Goal: Use online tool/utility: Utilize a website feature to perform a specific function

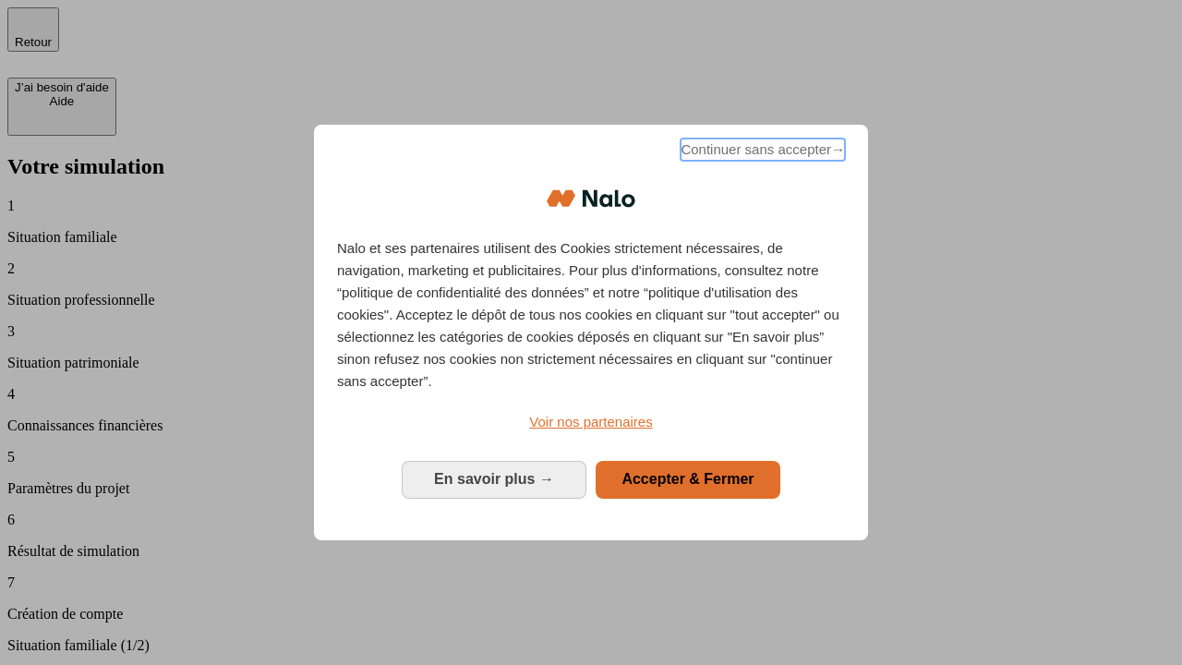
click at [761, 152] on span "Continuer sans accepter →" at bounding box center [762, 149] width 164 height 22
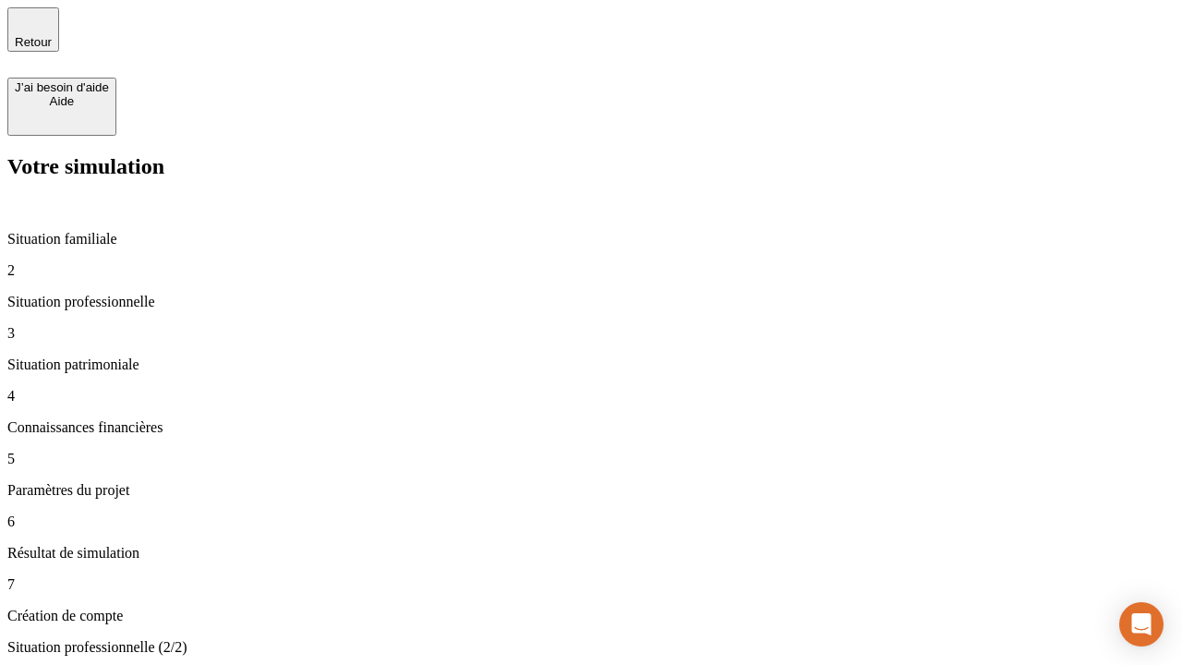
type input "30 000"
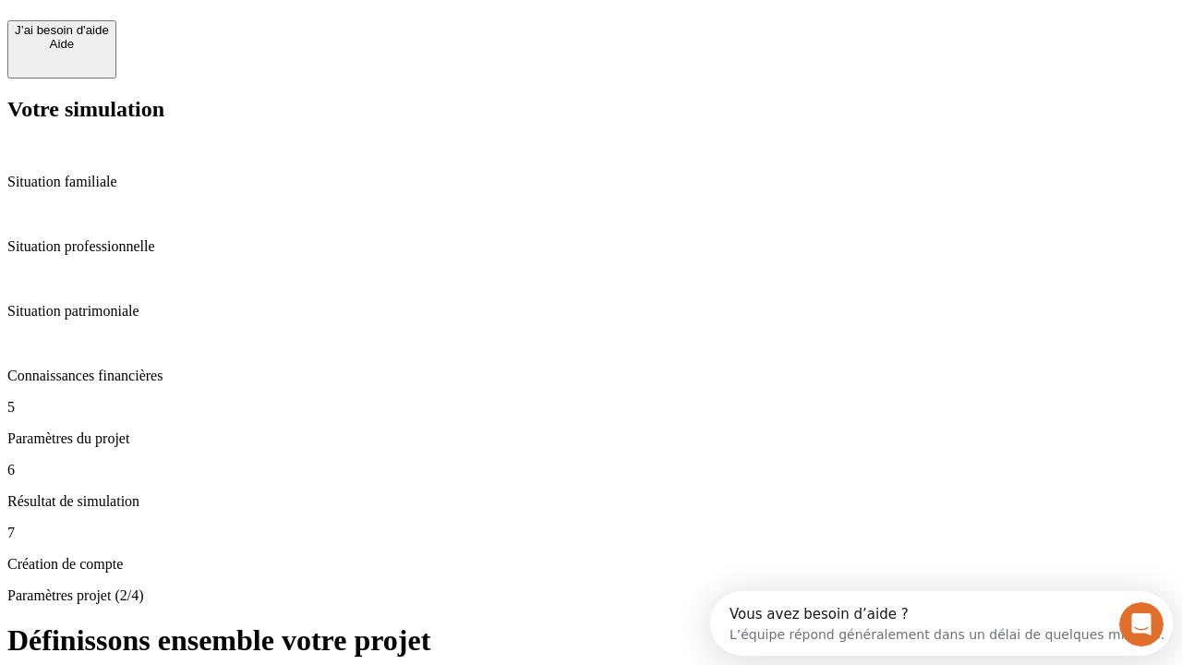
scroll to position [35, 0]
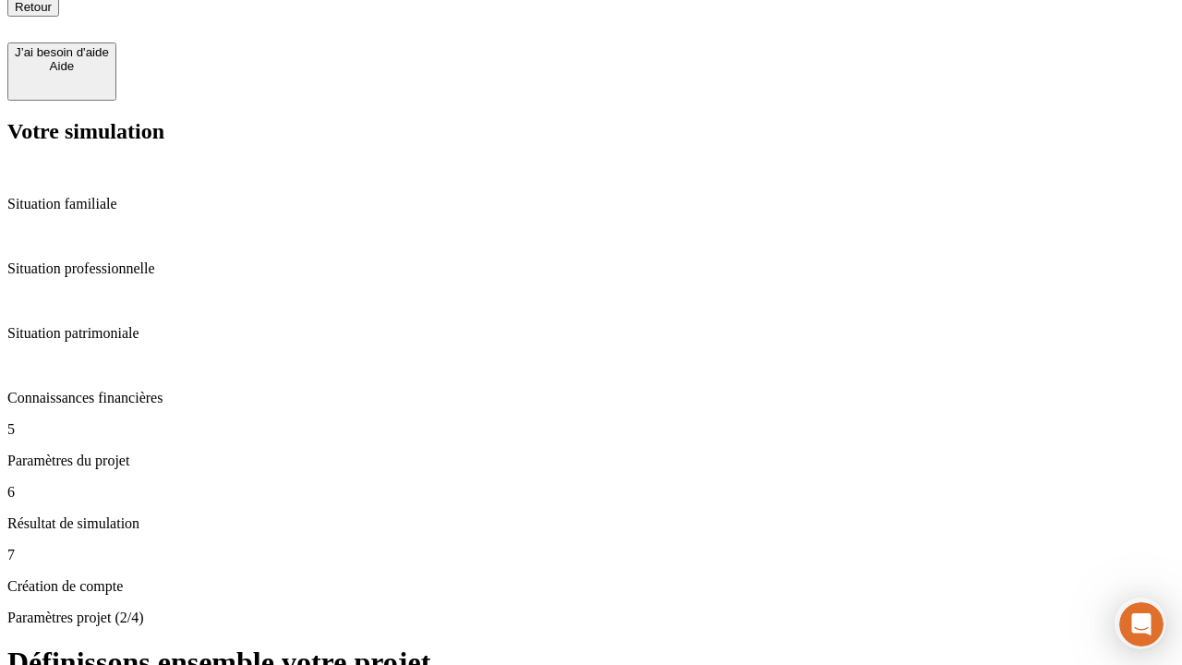
type input "25"
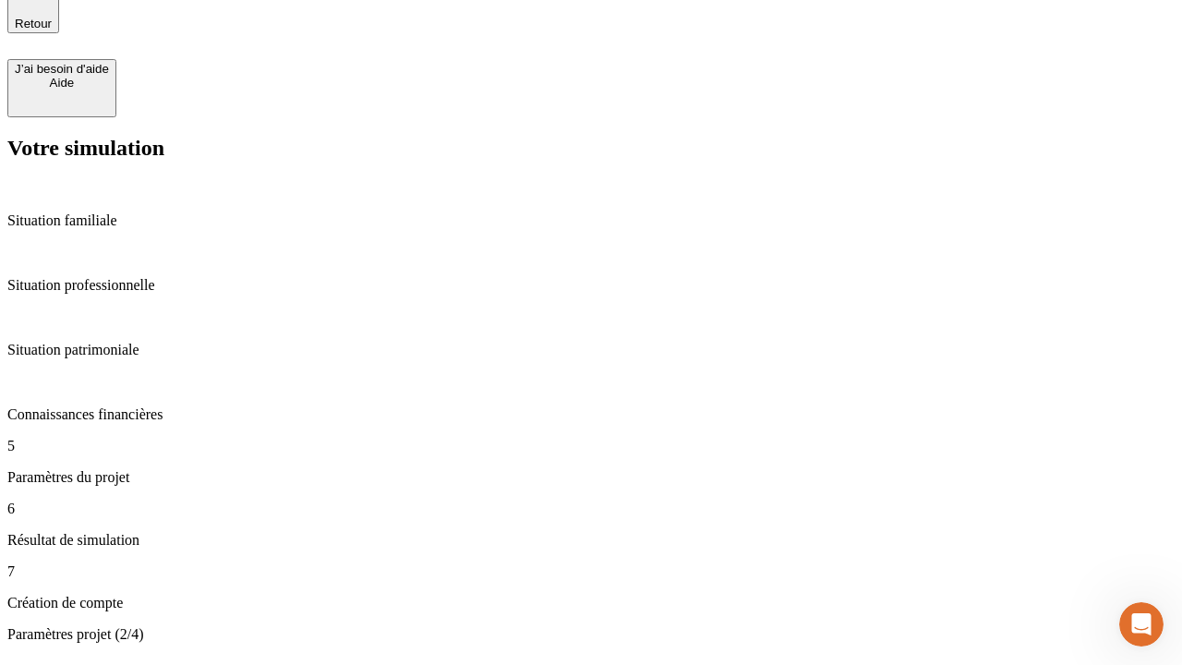
type input "64"
type input "1 000"
type input "640"
